Goal: Task Accomplishment & Management: Use online tool/utility

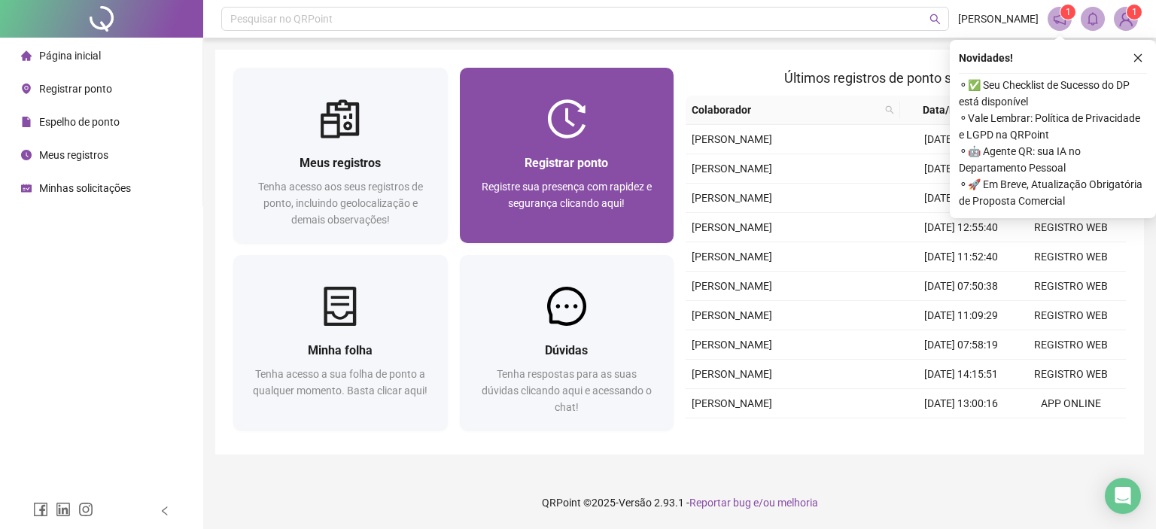
click at [536, 174] on div "Registrar ponto Registre sua presença com rapidez e segurança clicando aqui!" at bounding box center [567, 191] width 178 height 75
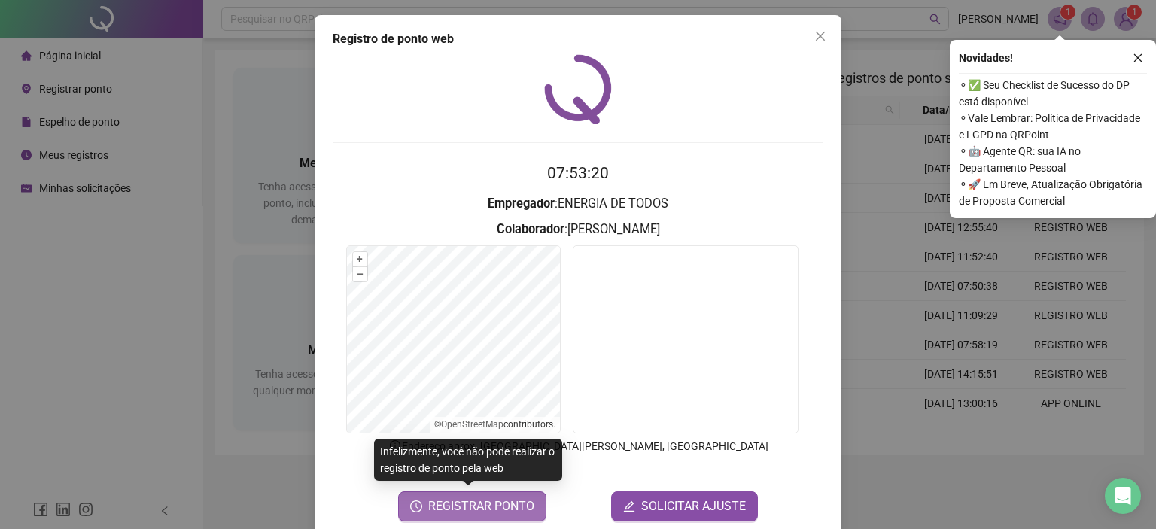
click at [518, 509] on span "REGISTRAR PONTO" at bounding box center [481, 506] width 106 height 18
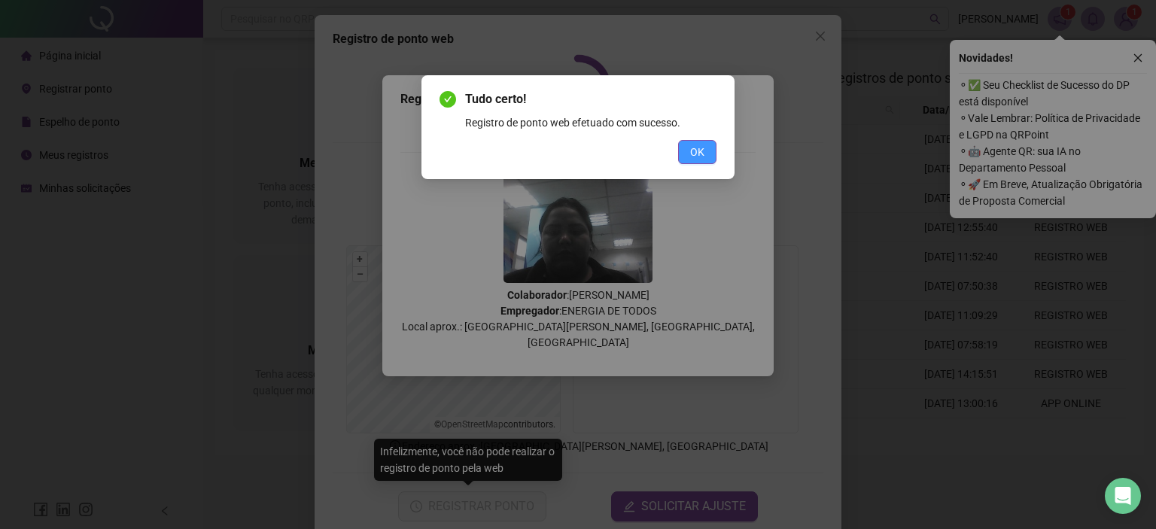
click at [694, 159] on span "OK" at bounding box center [697, 152] width 14 height 17
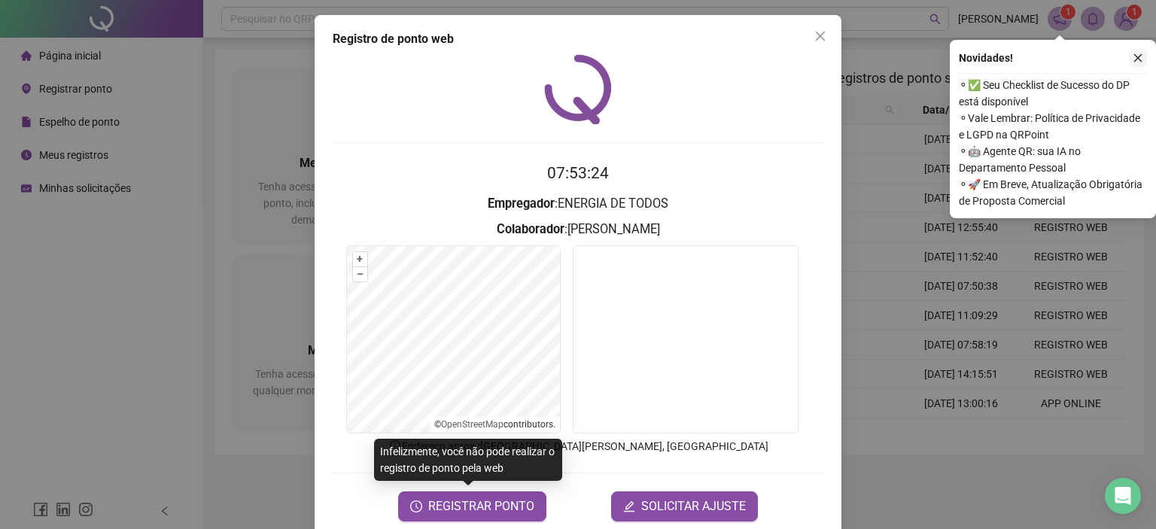
click at [1142, 58] on icon "close" at bounding box center [1138, 58] width 11 height 11
